Goal: Task Accomplishment & Management: Manage account settings

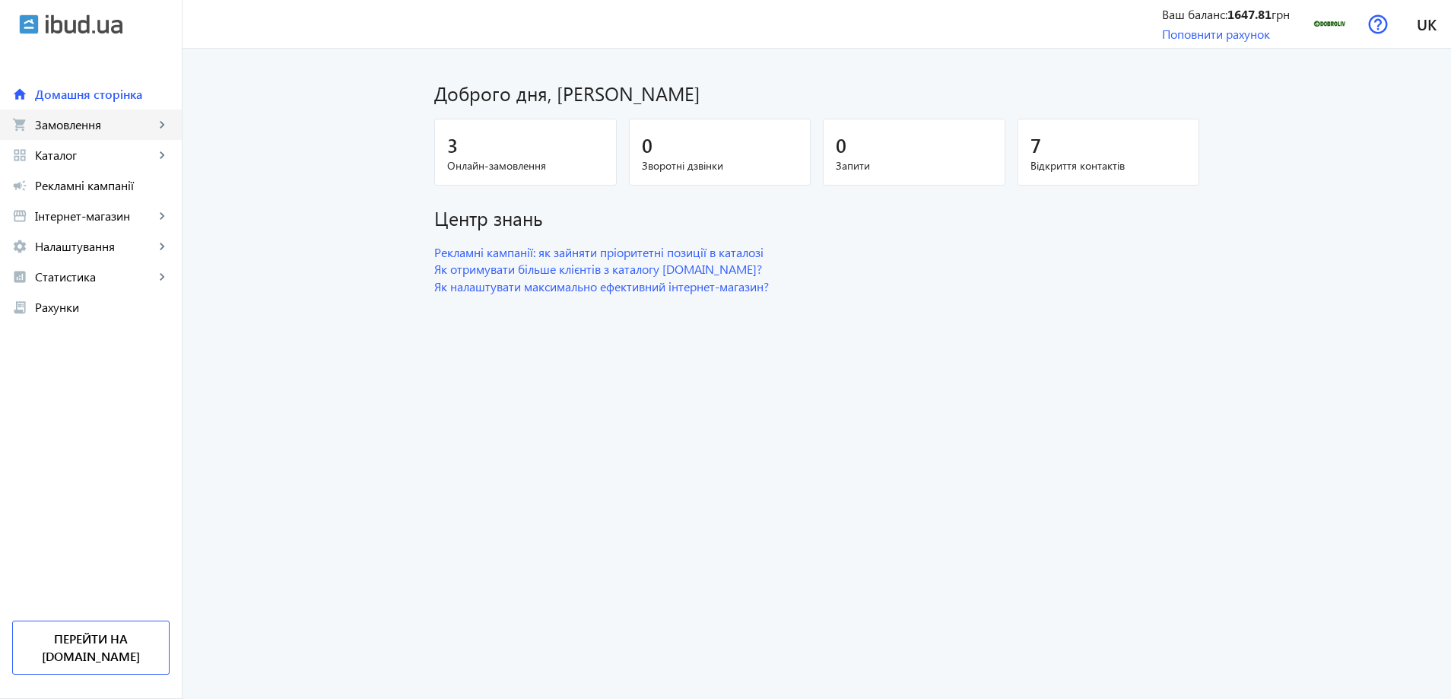
click at [119, 120] on span "Замовлення" at bounding box center [94, 124] width 119 height 15
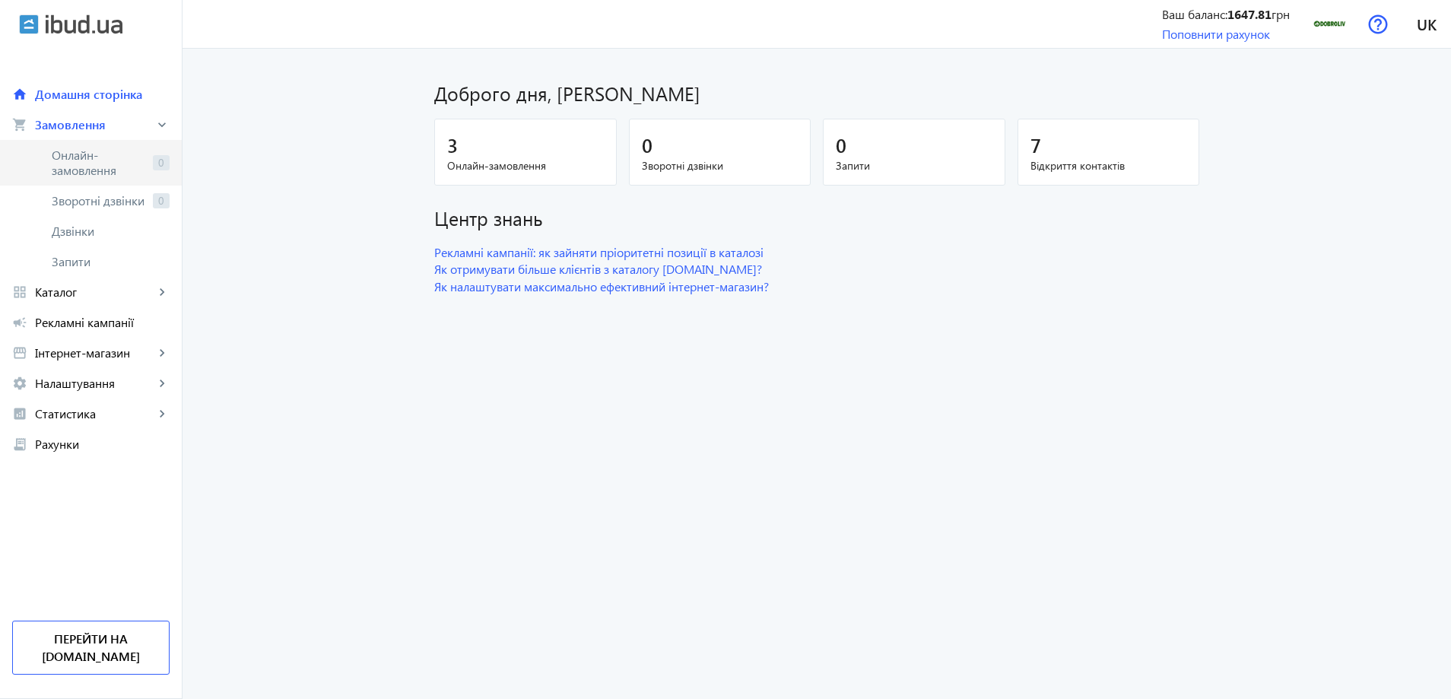
click at [101, 154] on span "Онлайн-замовлення" at bounding box center [99, 163] width 95 height 30
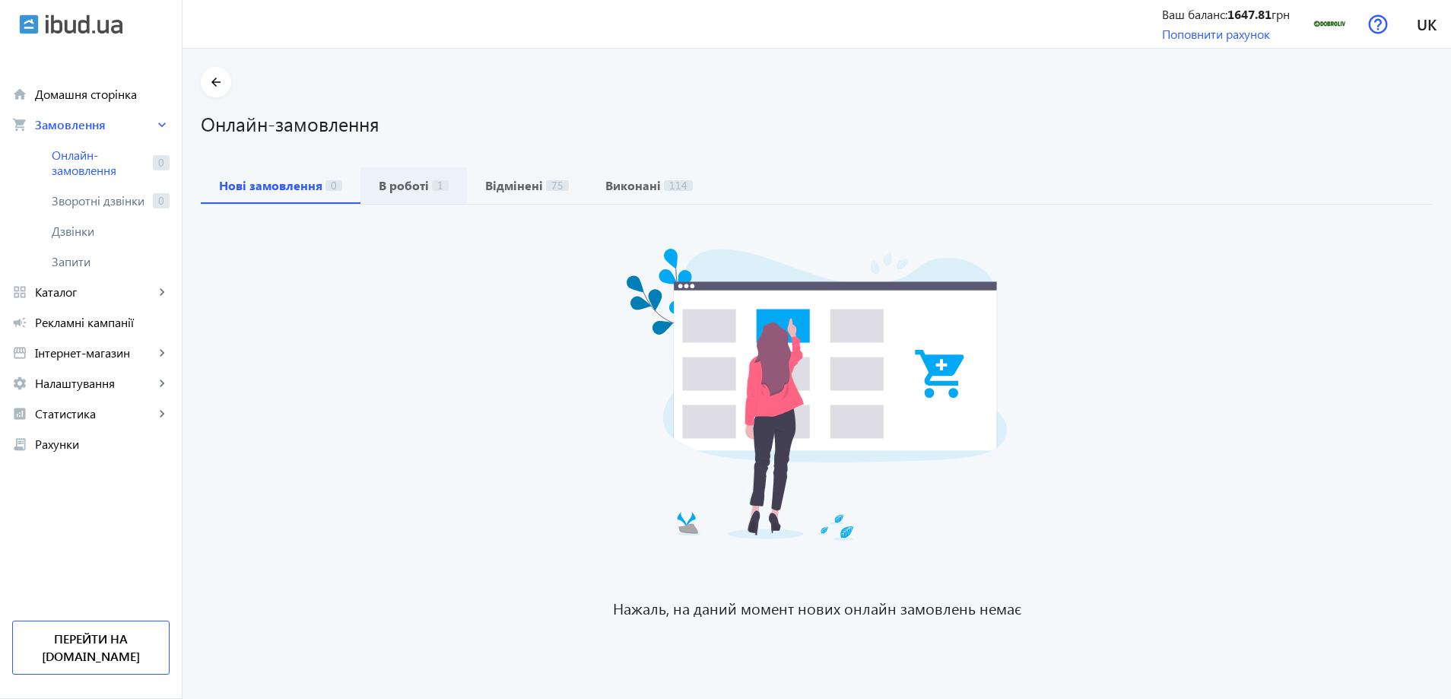
click at [405, 190] on b "В роботі" at bounding box center [404, 185] width 50 height 12
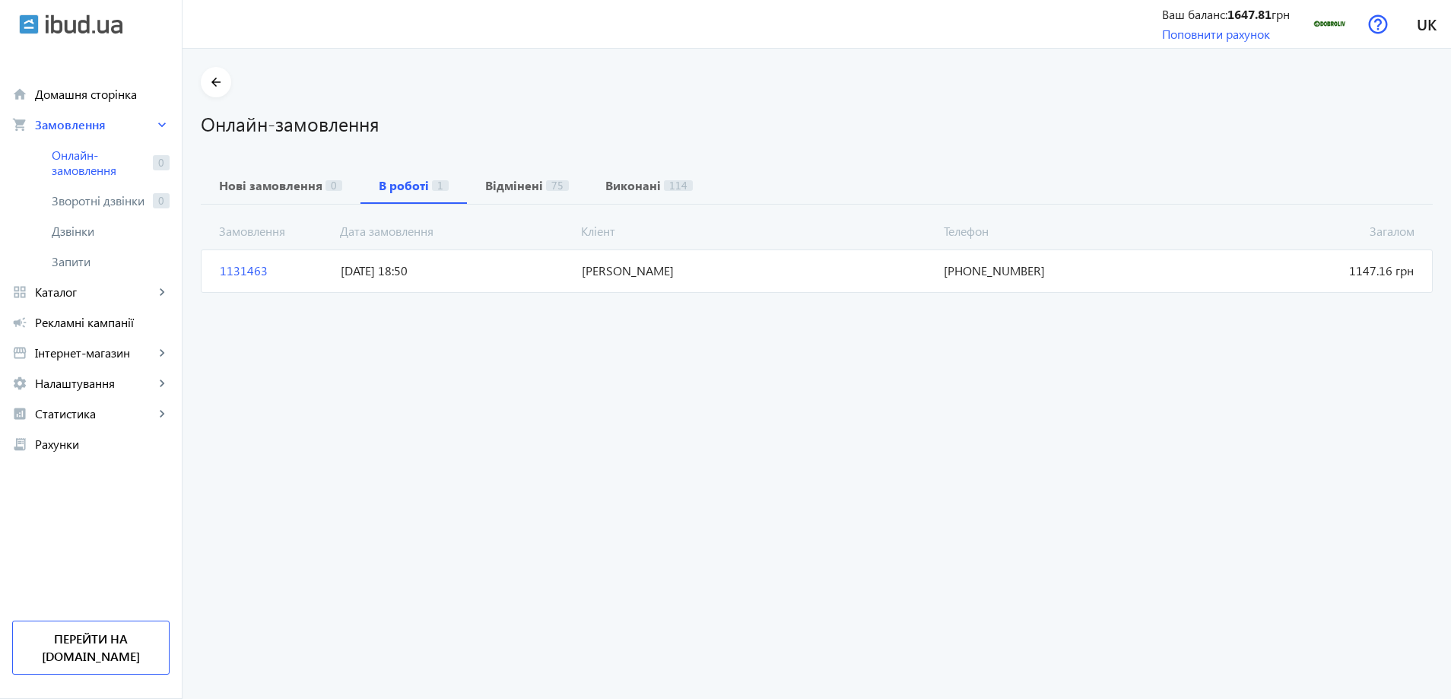
click at [659, 277] on span "[PERSON_NAME]" at bounding box center [757, 270] width 362 height 17
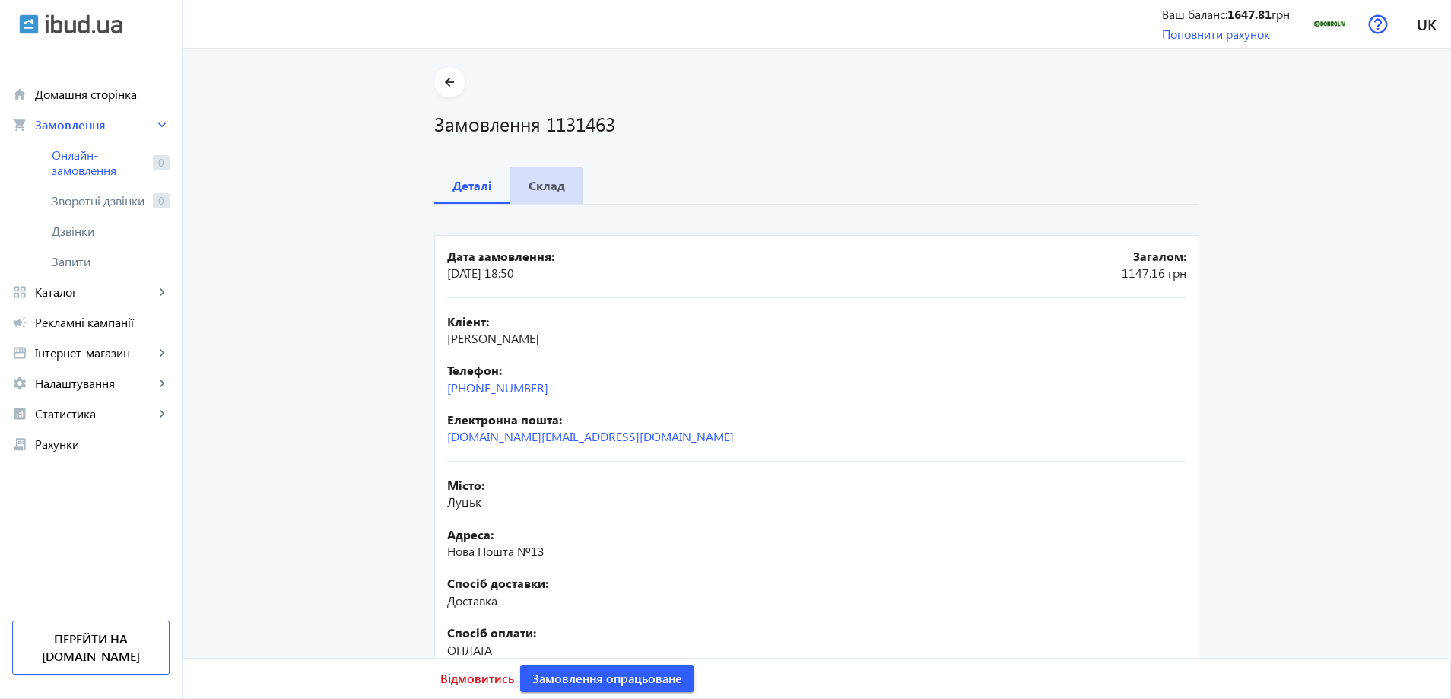
click at [538, 189] on b "Склад" at bounding box center [547, 185] width 37 height 12
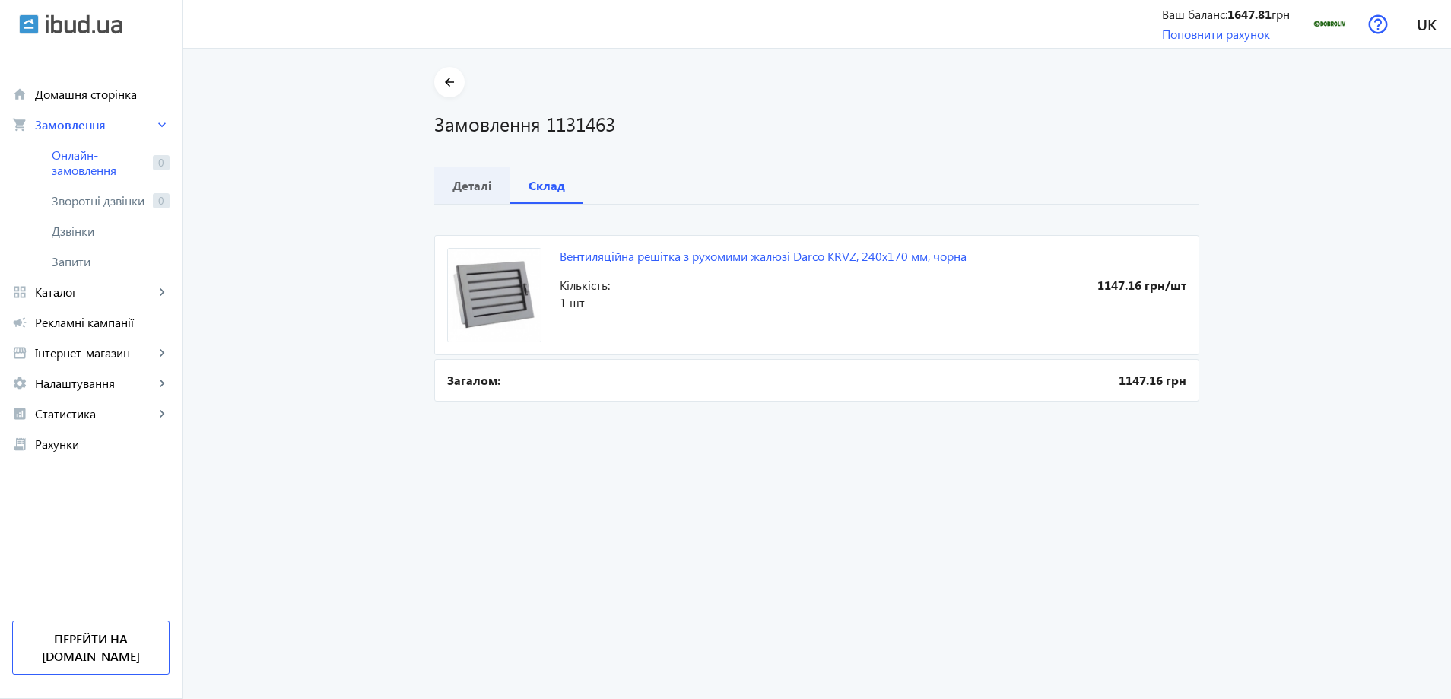
click at [468, 175] on span "Деталі" at bounding box center [473, 185] width 40 height 37
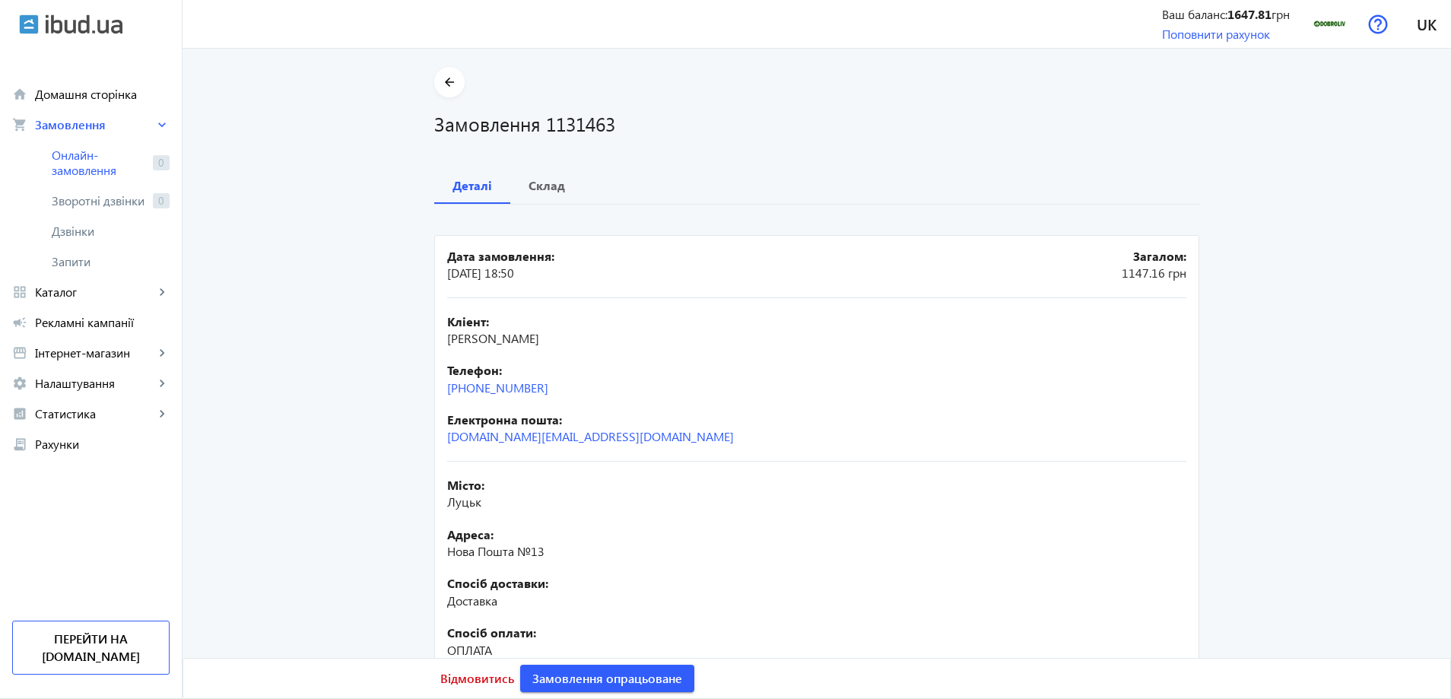
drag, startPoint x: 562, startPoint y: 338, endPoint x: 443, endPoint y: 335, distance: 118.7
click at [447, 335] on div "Кліент: [PERSON_NAME]" at bounding box center [816, 330] width 739 height 34
copy span "[PERSON_NAME]"
drag, startPoint x: 570, startPoint y: 386, endPoint x: 463, endPoint y: 389, distance: 106.5
click at [463, 389] on div "Телефон: [PHONE_NUMBER]" at bounding box center [816, 379] width 739 height 34
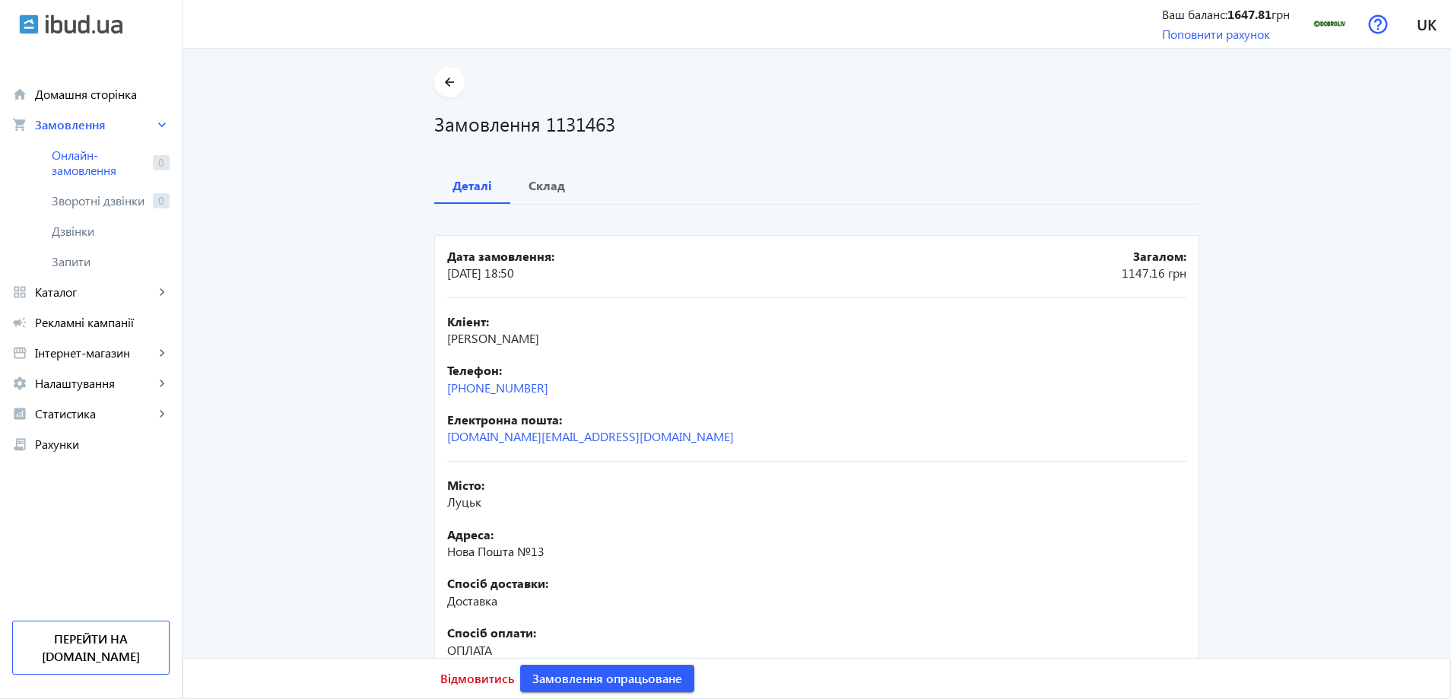
copy link "[PHONE_NUMBER]"
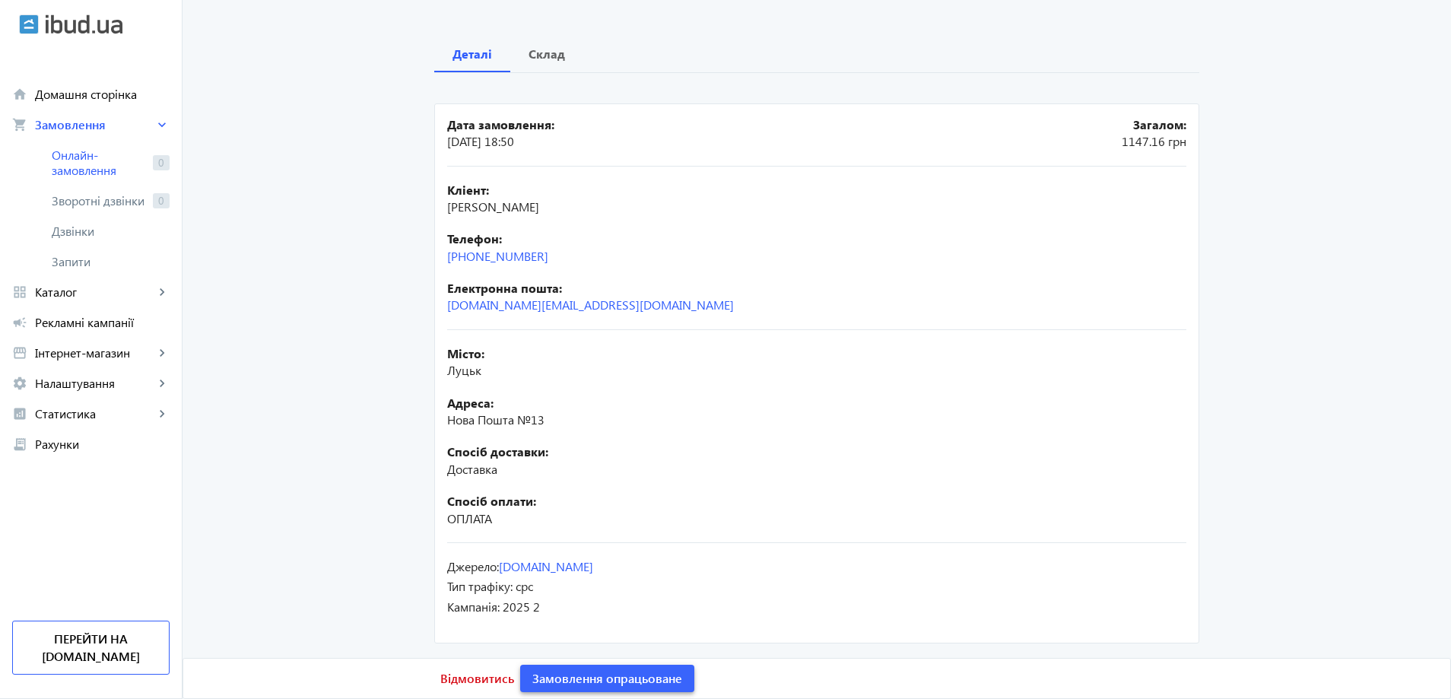
click at [540, 676] on span "Замовлення опрацьоване" at bounding box center [607, 678] width 150 height 17
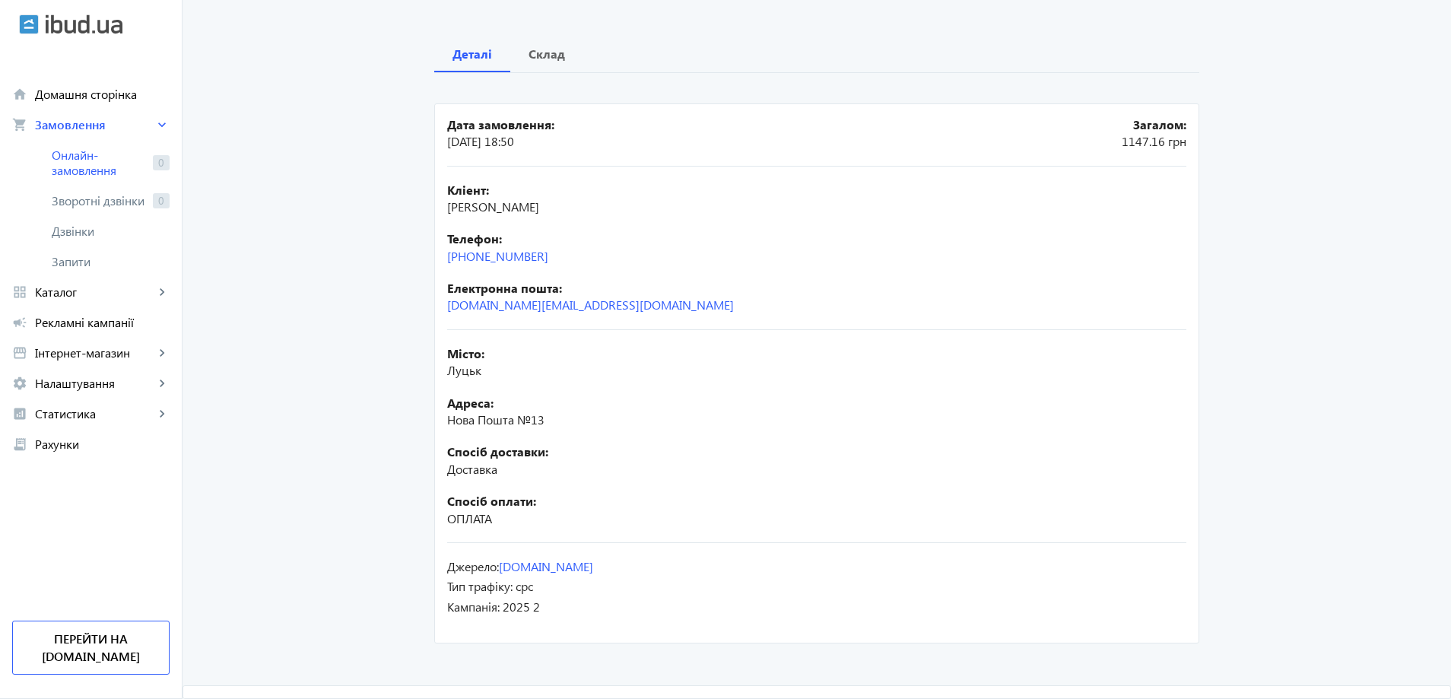
drag, startPoint x: 1232, startPoint y: 11, endPoint x: 888, endPoint y: 23, distance: 344.7
click at [888, 23] on div "arrow_back Замовлення 1131463 Деталі Склад Дата замовлення: [DATE] 18:50 Загало…" at bounding box center [817, 291] width 802 height 712
